Goal: Transaction & Acquisition: Purchase product/service

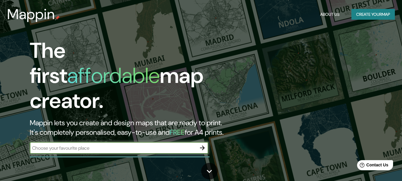
click at [92, 144] on input "text" at bounding box center [113, 147] width 167 height 7
click at [200, 144] on icon "button" at bounding box center [202, 147] width 7 height 7
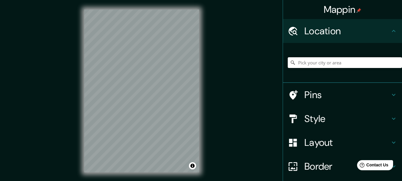
click at [343, 59] on input "Pick your city or area" at bounding box center [345, 62] width 114 height 11
click at [341, 62] on input "Pick your city or area" at bounding box center [345, 62] width 114 height 11
click at [331, 63] on input "Popayán, [GEOGRAPHIC_DATA], [GEOGRAPHIC_DATA]" at bounding box center [345, 62] width 114 height 11
click at [355, 62] on input "Popayán, [GEOGRAPHIC_DATA], [GEOGRAPHIC_DATA]" at bounding box center [345, 62] width 114 height 11
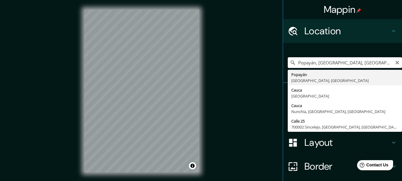
click at [355, 65] on input "Popayán, [GEOGRAPHIC_DATA], [GEOGRAPHIC_DATA]" at bounding box center [345, 62] width 114 height 11
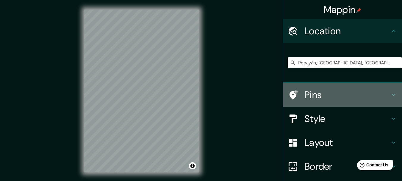
click at [349, 92] on h4 "Pins" at bounding box center [347, 95] width 86 height 12
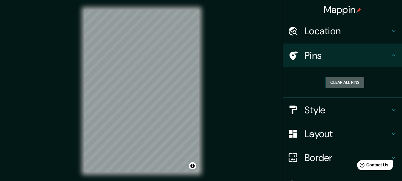
click at [344, 83] on button "Clear all pins" at bounding box center [344, 82] width 39 height 11
click at [343, 81] on button "Clear all pins" at bounding box center [344, 82] width 39 height 11
click at [304, 57] on h4 "Pins" at bounding box center [347, 55] width 86 height 12
click at [334, 86] on button "Clear all pins" at bounding box center [344, 82] width 39 height 11
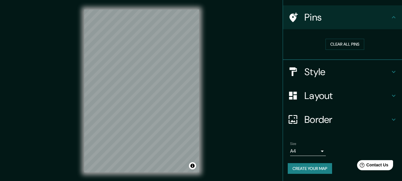
scroll to position [10, 0]
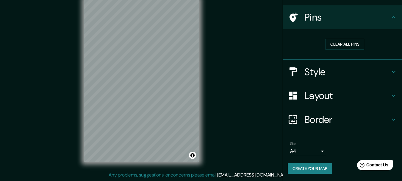
click at [62, 52] on div "Mappin Location [GEOGRAPHIC_DATA], [GEOGRAPHIC_DATA], [GEOGRAPHIC_DATA] [GEOGRA…" at bounding box center [201, 85] width 402 height 191
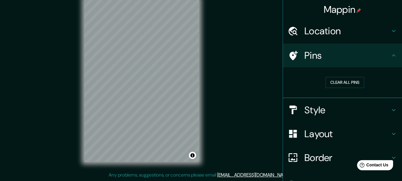
scroll to position [0, 0]
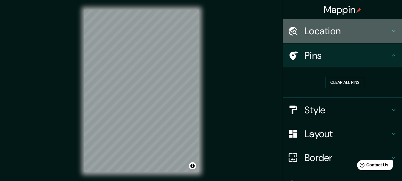
click at [304, 31] on h4 "Location" at bounding box center [347, 31] width 86 height 12
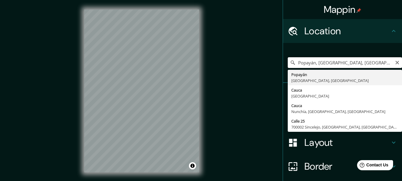
click at [319, 65] on input "Popayán, [GEOGRAPHIC_DATA], [GEOGRAPHIC_DATA]" at bounding box center [345, 62] width 114 height 11
click at [357, 60] on input "Popayán, [GEOGRAPHIC_DATA], [GEOGRAPHIC_DATA]" at bounding box center [345, 62] width 114 height 11
type input "Popayán, Cauca, Col"
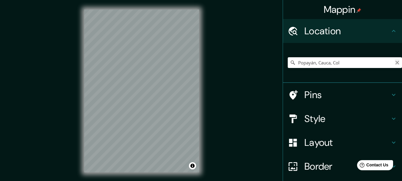
click at [395, 59] on button "Clear" at bounding box center [397, 62] width 5 height 6
